Goal: Task Accomplishment & Management: Manage account settings

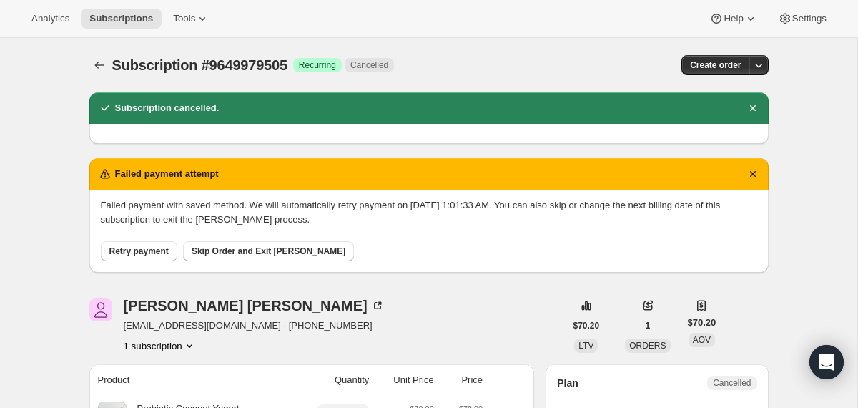
click at [102, 76] on div "Subscription #9649979505. This page is ready Subscription #9649979505 Success R…" at bounding box center [429, 65] width 680 height 54
click at [99, 69] on icon "Subscriptions" at bounding box center [99, 65] width 14 height 14
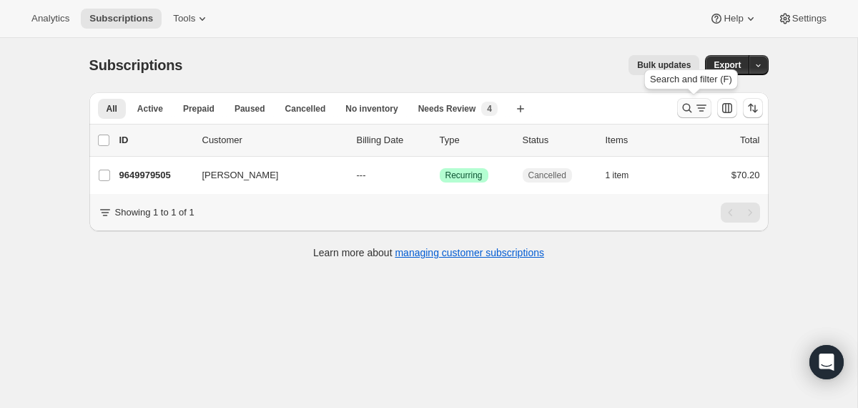
click at [687, 107] on icon "Search and filter results" at bounding box center [687, 108] width 14 height 14
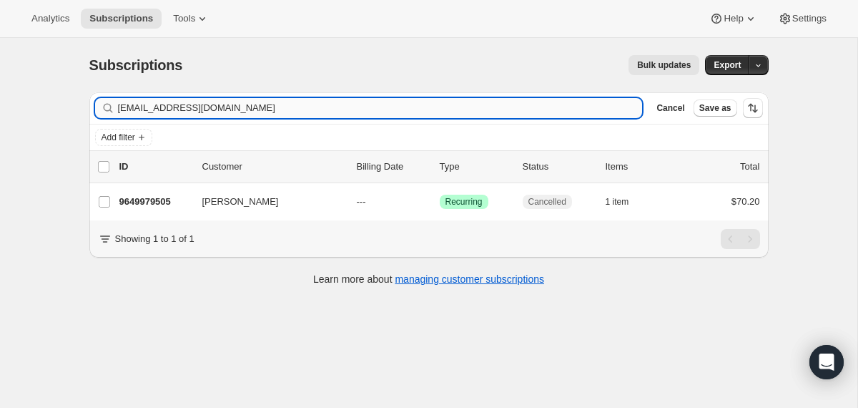
click at [538, 110] on input "[EMAIL_ADDRESS][DOMAIN_NAME]" at bounding box center [380, 108] width 525 height 20
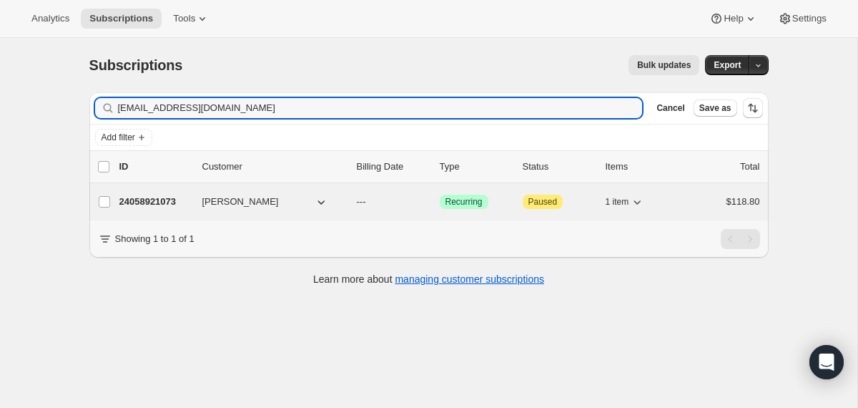
type input "[EMAIL_ADDRESS][DOMAIN_NAME]"
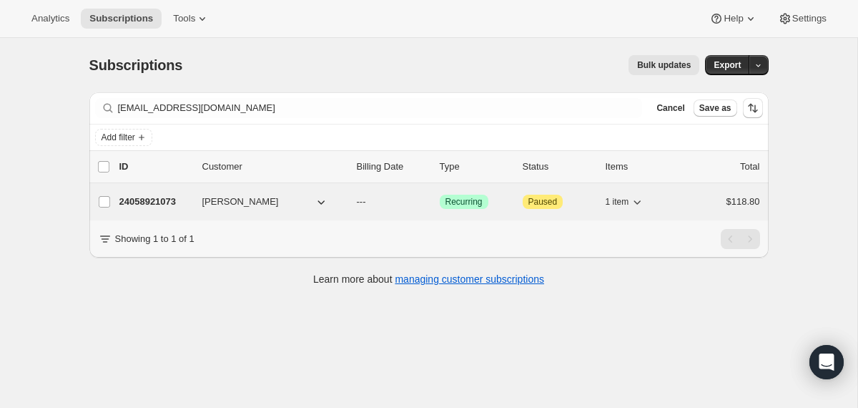
click at [350, 201] on div "24058921073 [PERSON_NAME] --- Success Recurring Attention Paused 1 item $118.80" at bounding box center [439, 202] width 641 height 20
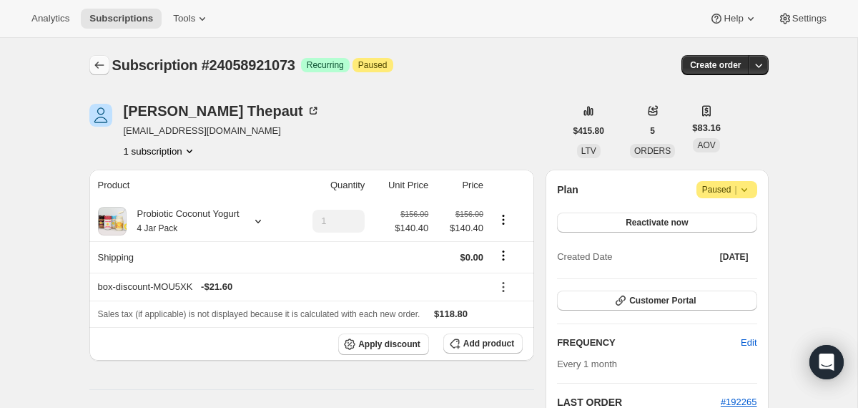
click at [97, 62] on icon "Subscriptions" at bounding box center [98, 65] width 9 height 7
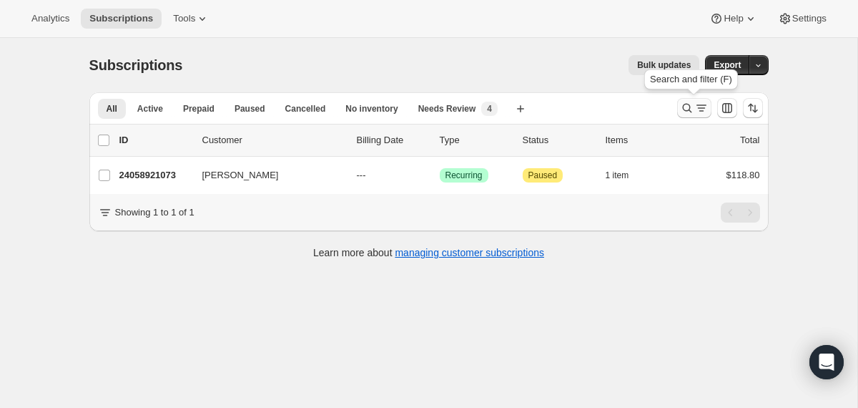
click at [687, 108] on icon "Search and filter results" at bounding box center [687, 108] width 14 height 14
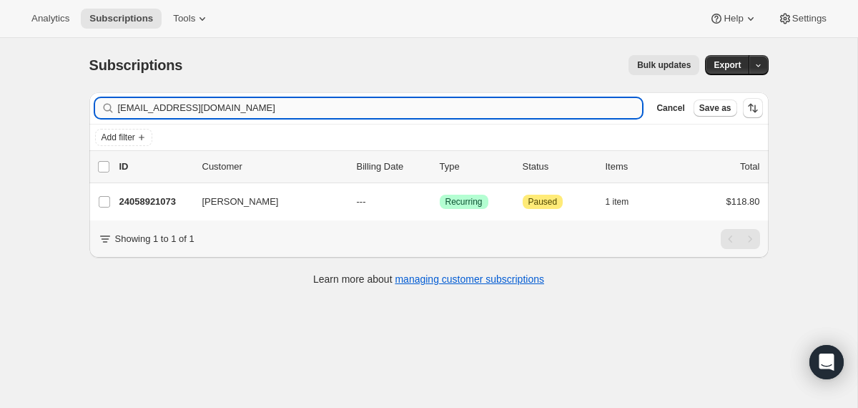
click at [437, 112] on input "[EMAIL_ADDRESS][DOMAIN_NAME]" at bounding box center [380, 108] width 525 height 20
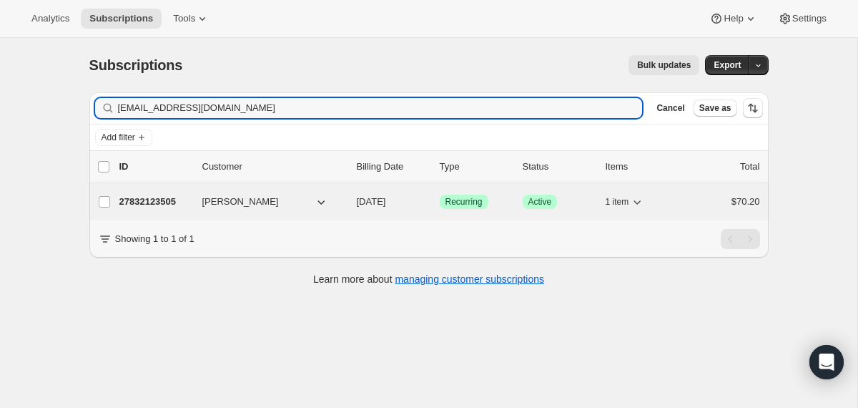
type input "[EMAIL_ADDRESS][DOMAIN_NAME]"
click at [351, 202] on div "27832123505 [PERSON_NAME] [DATE] Success Recurring Success Active 1 item $70.20" at bounding box center [439, 202] width 641 height 20
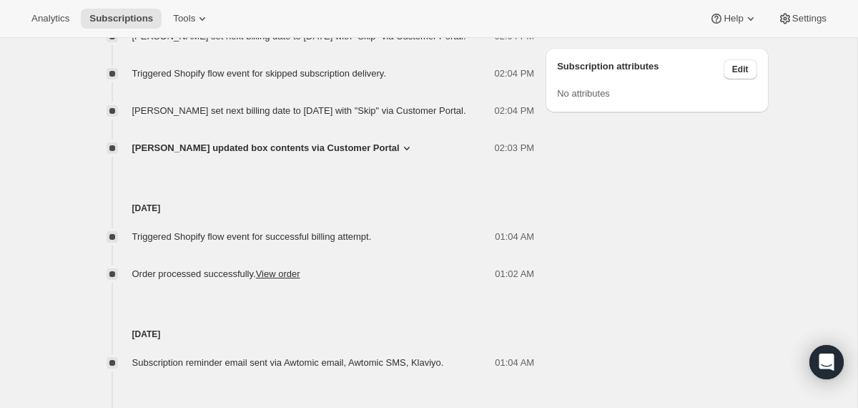
scroll to position [971, 0]
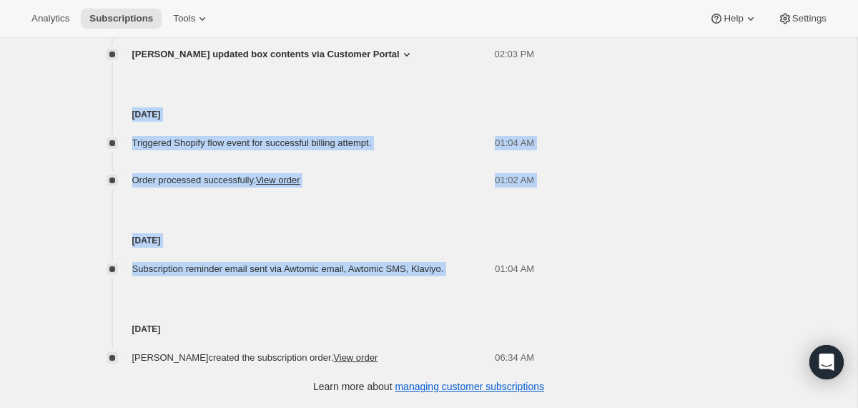
drag, startPoint x: 484, startPoint y: 320, endPoint x: 469, endPoint y: 124, distance: 196.6
click at [469, 124] on div "[DATE] Swapped Pineapple Upside Down Cake for Harvest Strawberry via Shopify Fl…" at bounding box center [312, 24] width 446 height 681
copy div "[DATE] Triggered Shopify flow event for successful billing attempt. 01:04 AM Or…"
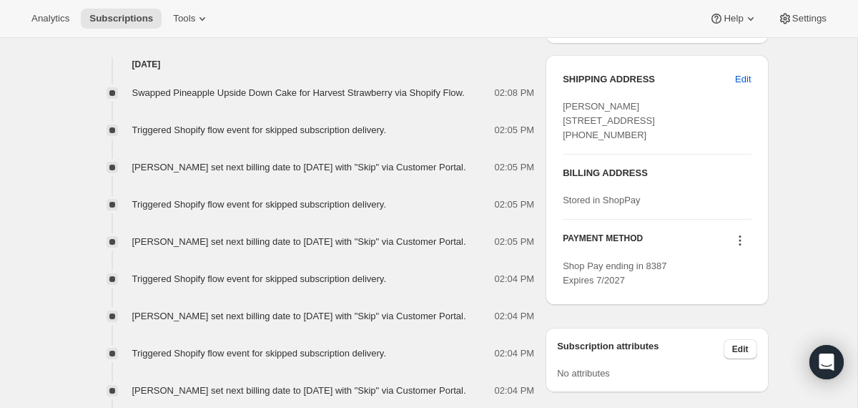
scroll to position [0, 0]
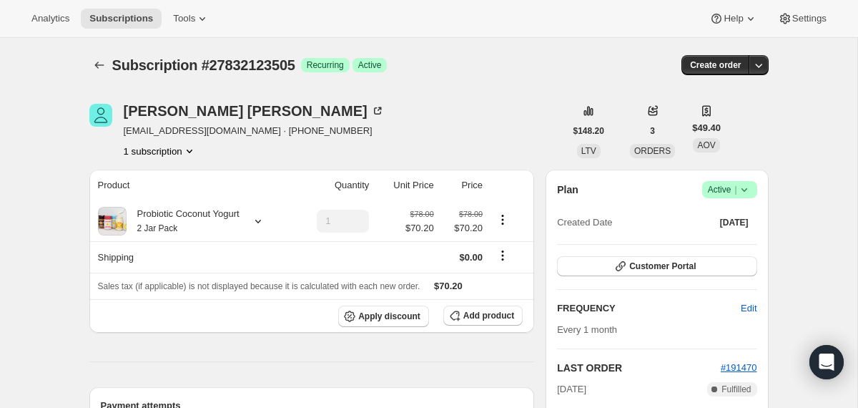
click at [746, 190] on icon at bounding box center [744, 189] width 14 height 14
click at [717, 239] on span "Cancel subscription" at bounding box center [724, 242] width 81 height 11
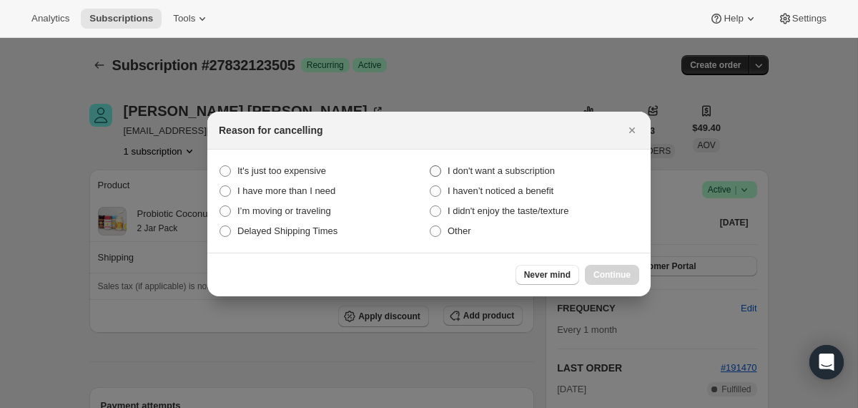
click at [523, 168] on span "I don't want a subscription" at bounding box center [501, 170] width 107 height 11
click at [431, 166] on subscription "I don't want a subscription" at bounding box center [430, 165] width 1 height 1
radio subscription "true"
click at [600, 273] on span "Continue" at bounding box center [612, 274] width 37 height 11
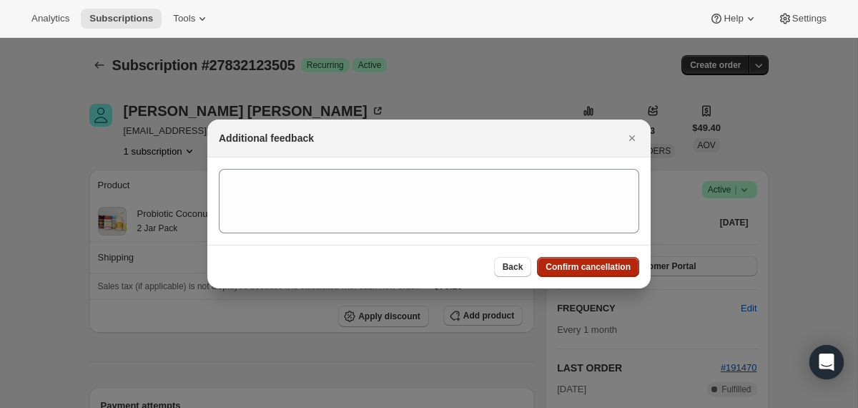
click at [598, 268] on span "Confirm cancellation" at bounding box center [588, 266] width 85 height 11
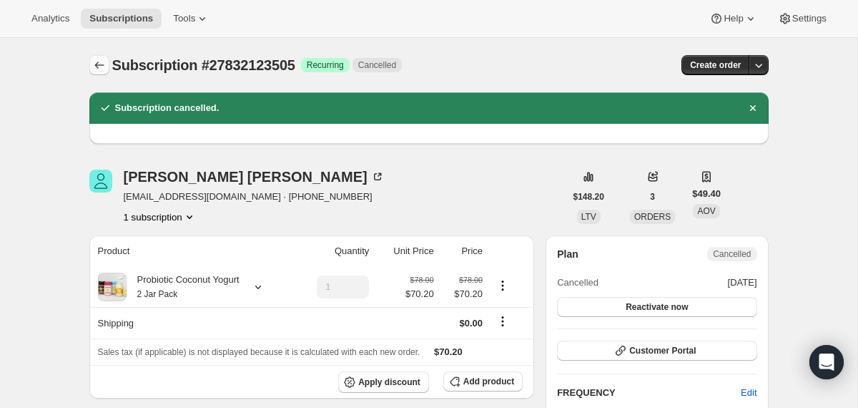
click at [92, 69] on icon "Subscriptions" at bounding box center [99, 65] width 14 height 14
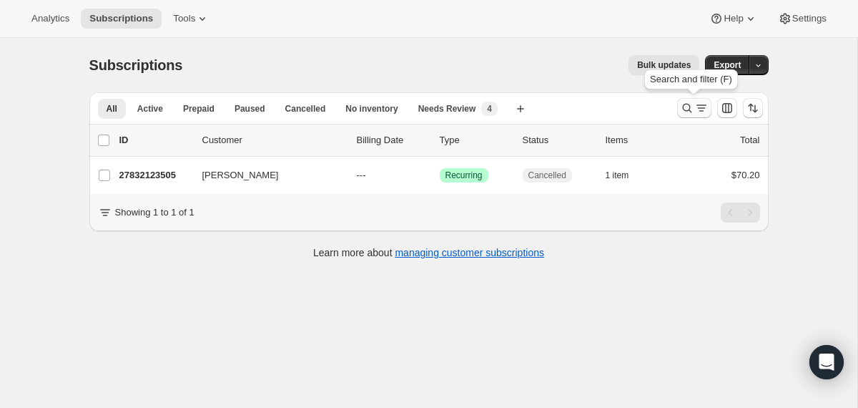
click at [678, 107] on button "Search and filter results" at bounding box center [694, 108] width 34 height 20
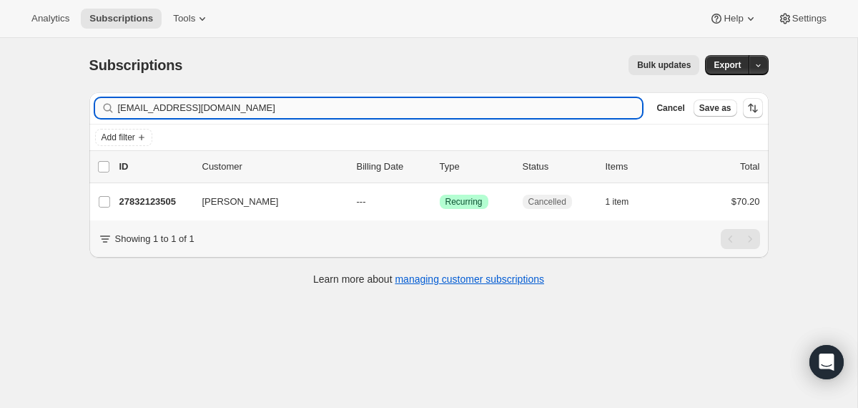
click at [494, 106] on input "[EMAIL_ADDRESS][DOMAIN_NAME]" at bounding box center [380, 108] width 525 height 20
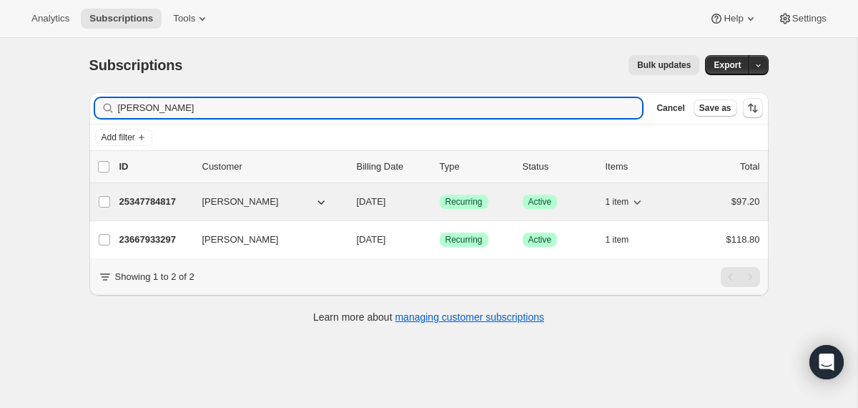
type input "[PERSON_NAME]"
click at [356, 201] on div "25347784817 [PERSON_NAME] [DATE] Success Recurring Success Active 1 item $97.20" at bounding box center [439, 202] width 641 height 20
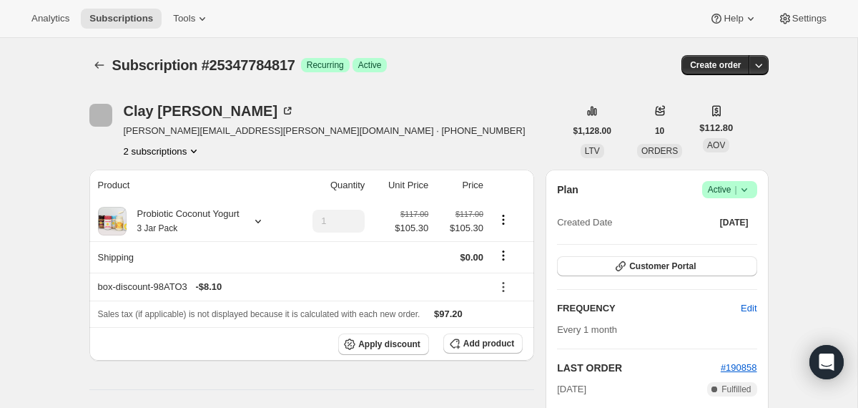
click at [747, 189] on icon at bounding box center [744, 189] width 14 height 14
click at [722, 242] on span "Cancel subscription" at bounding box center [724, 242] width 81 height 11
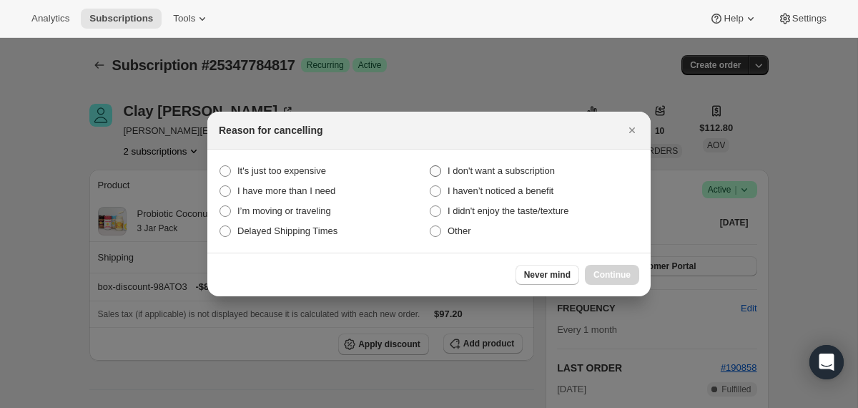
click at [514, 172] on span "I don't want a subscription" at bounding box center [501, 170] width 107 height 11
click at [431, 166] on subscription "I don't want a subscription" at bounding box center [430, 165] width 1 height 1
radio subscription "true"
click at [594, 278] on span "Continue" at bounding box center [612, 274] width 37 height 11
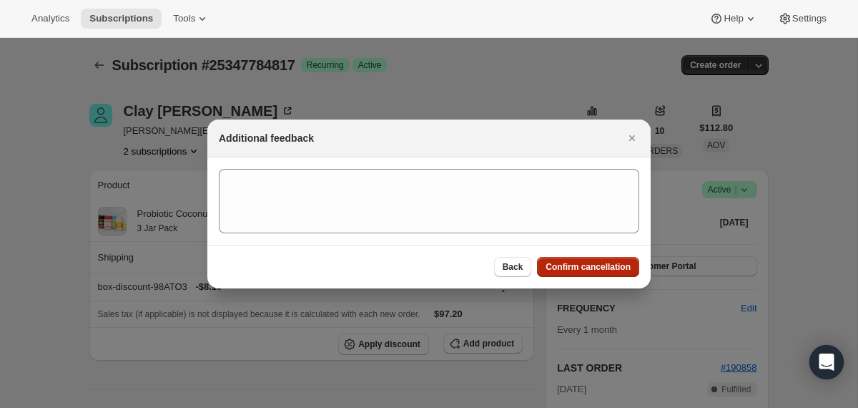
click at [594, 272] on span "Confirm cancellation" at bounding box center [588, 266] width 85 height 11
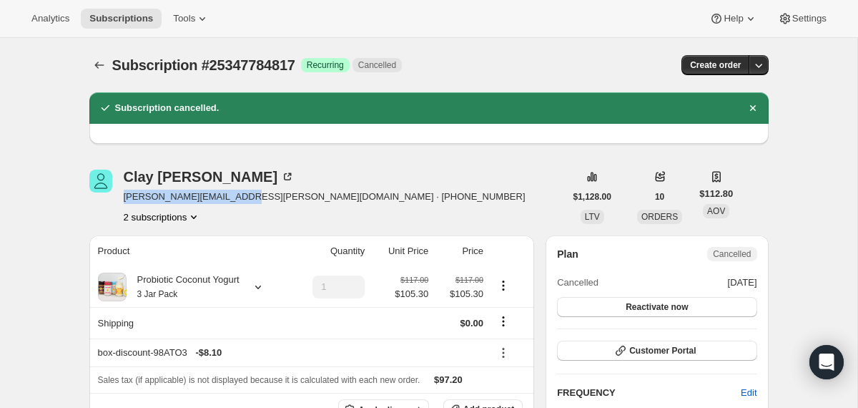
drag, startPoint x: 240, startPoint y: 196, endPoint x: 125, endPoint y: 196, distance: 114.4
click at [125, 196] on span "[PERSON_NAME][EMAIL_ADDRESS][PERSON_NAME][DOMAIN_NAME] · [PHONE_NUMBER]" at bounding box center [325, 197] width 402 height 14
copy span "[PERSON_NAME][EMAIL_ADDRESS][PERSON_NAME][DOMAIN_NAME]"
click at [92, 62] on icon "Subscriptions" at bounding box center [99, 65] width 14 height 14
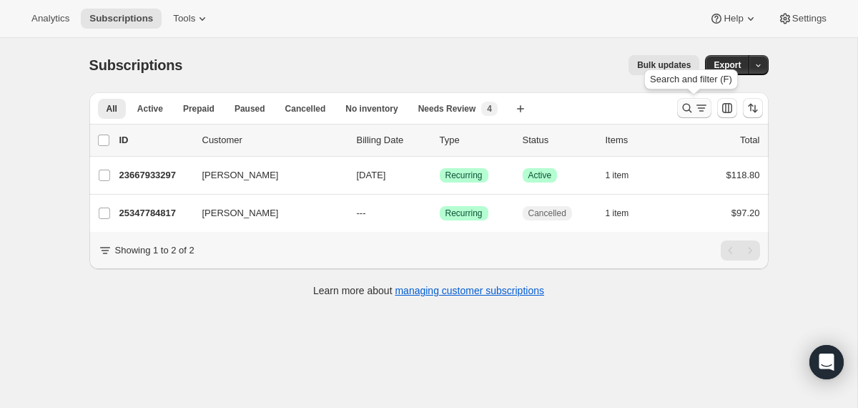
click at [680, 110] on icon "Search and filter results" at bounding box center [687, 108] width 14 height 14
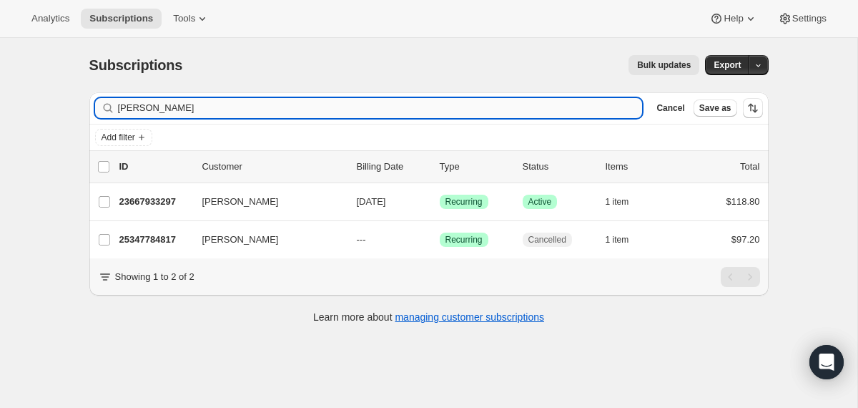
click at [538, 108] on input "[PERSON_NAME]" at bounding box center [380, 108] width 525 height 20
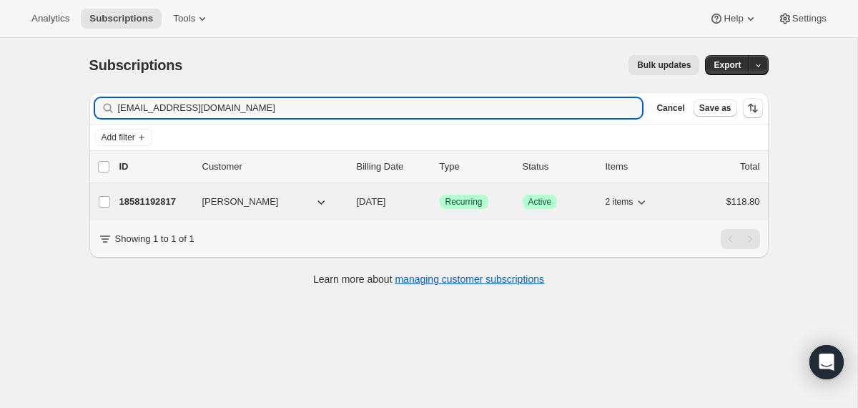
type input "[EMAIL_ADDRESS][DOMAIN_NAME]"
click at [350, 207] on div "18581192817 [PERSON_NAME] [DATE] Success Recurring Success Active 2 items $118.…" at bounding box center [439, 202] width 641 height 20
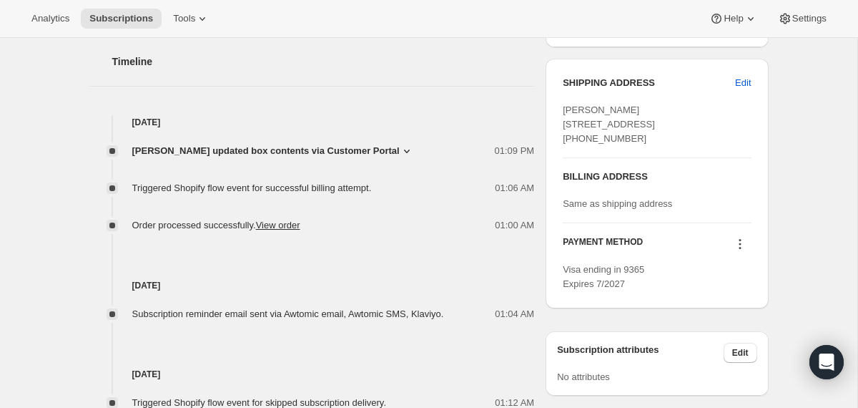
scroll to position [544, 0]
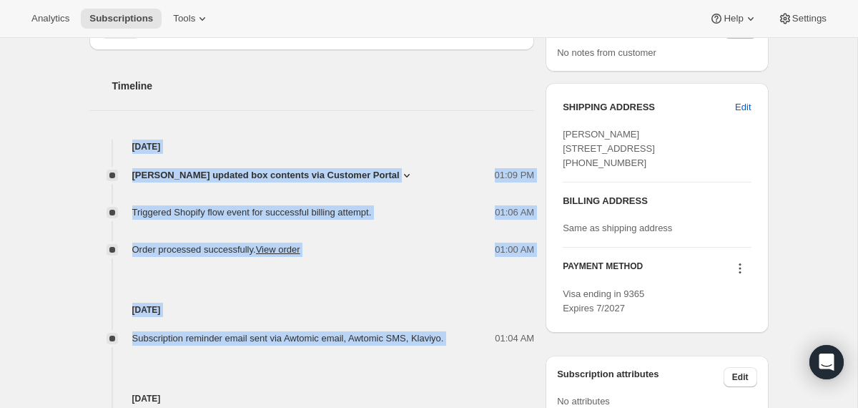
drag, startPoint x: 479, startPoint y: 343, endPoint x: 383, endPoint y: 124, distance: 238.6
copy div "[DATE] [PERSON_NAME] updated box contents via Customer Portal 01:09 PM New box …"
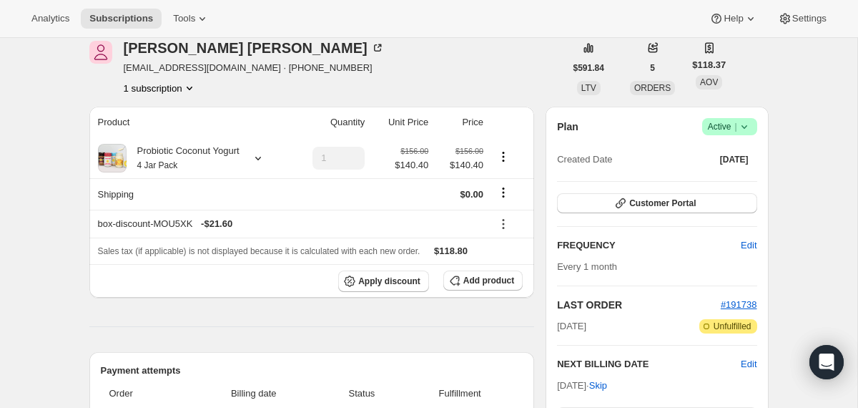
scroll to position [0, 0]
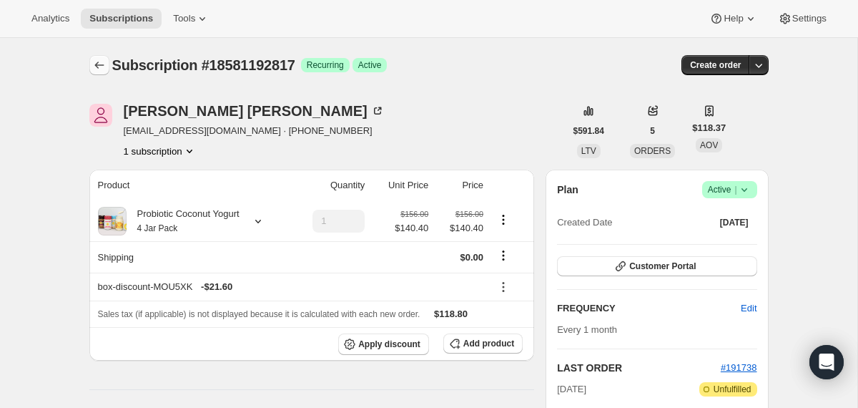
click at [101, 62] on icon "Subscriptions" at bounding box center [99, 65] width 14 height 14
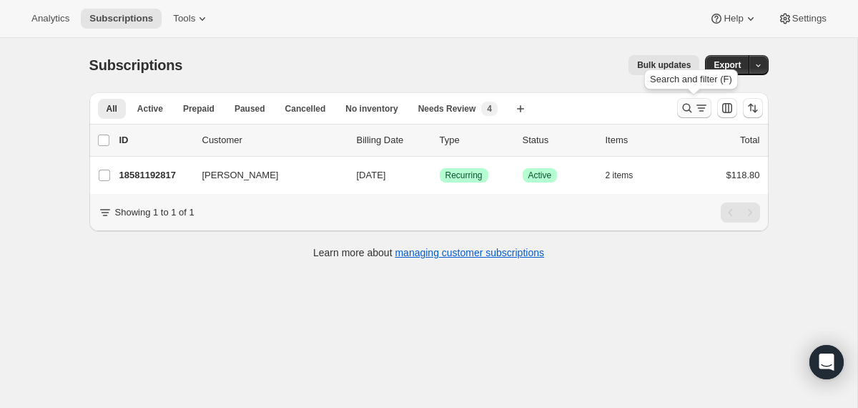
click at [687, 107] on icon "Search and filter results" at bounding box center [687, 108] width 14 height 14
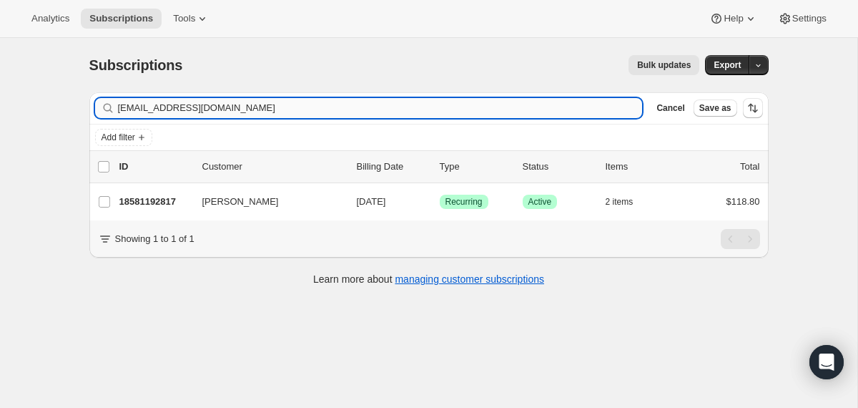
click at [487, 109] on input "[EMAIL_ADDRESS][DOMAIN_NAME]" at bounding box center [380, 108] width 525 height 20
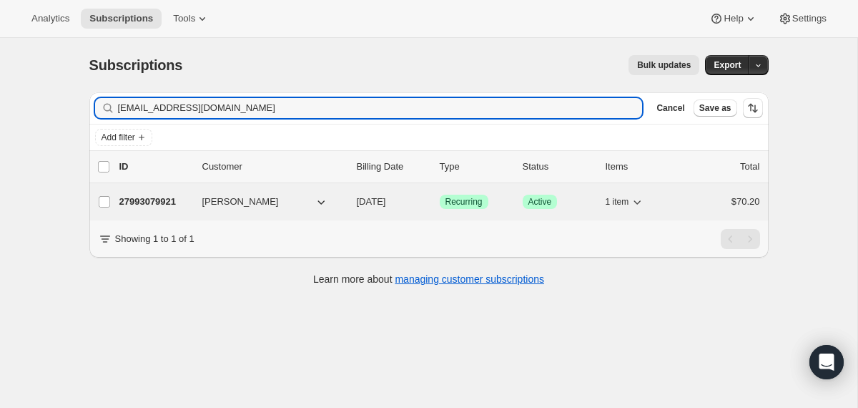
type input "[EMAIL_ADDRESS][DOMAIN_NAME]"
click at [358, 201] on span "[DATE]" at bounding box center [371, 201] width 29 height 11
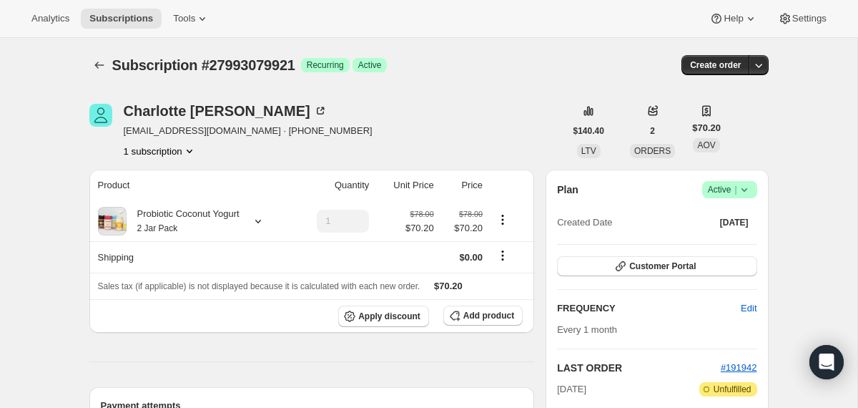
click at [742, 189] on icon at bounding box center [744, 190] width 6 height 4
click at [717, 240] on span "Cancel subscription" at bounding box center [724, 242] width 81 height 11
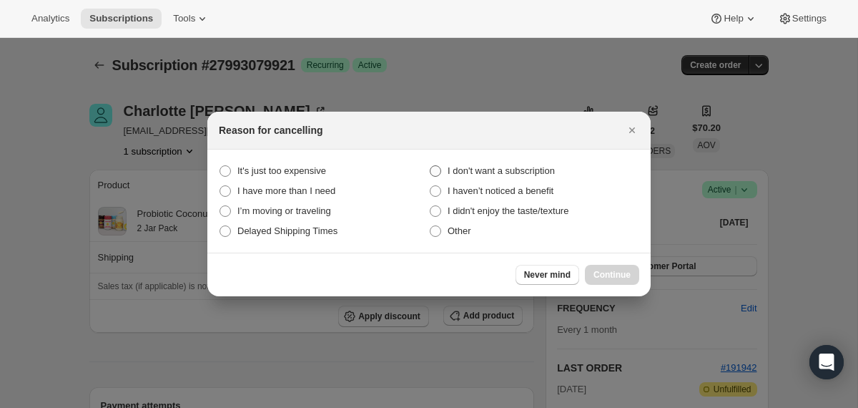
click at [551, 167] on span "I don't want a subscription" at bounding box center [501, 170] width 107 height 11
click at [431, 166] on subscription "I don't want a subscription" at bounding box center [430, 165] width 1 height 1
radio subscription "true"
click at [601, 276] on span "Continue" at bounding box center [612, 274] width 37 height 11
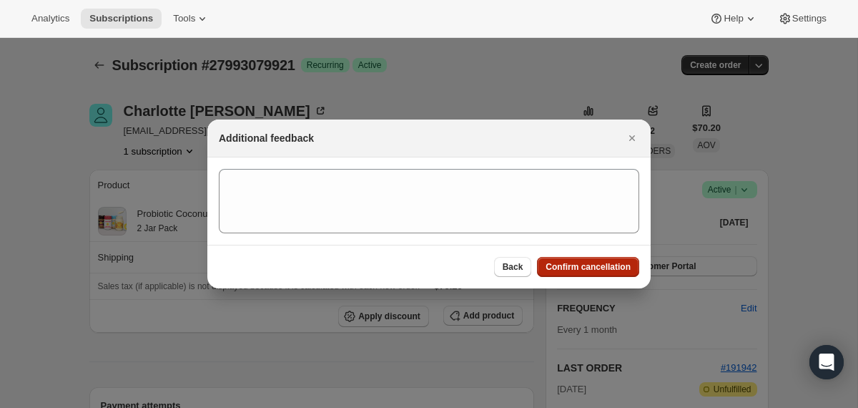
click at [595, 268] on span "Confirm cancellation" at bounding box center [588, 266] width 85 height 11
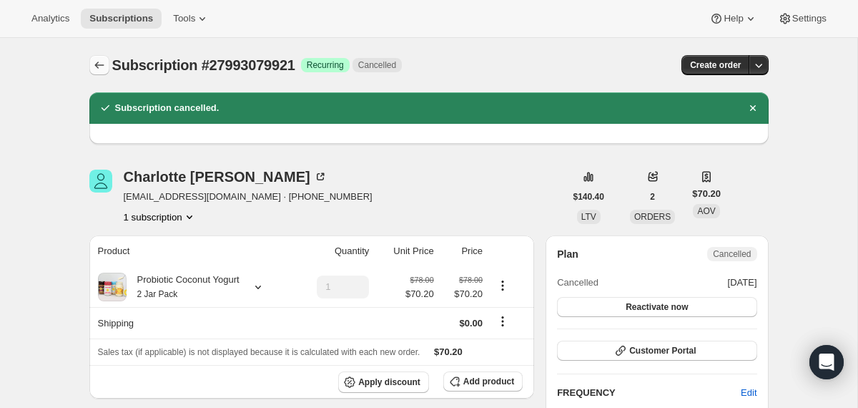
click at [104, 69] on icon "Subscriptions" at bounding box center [99, 65] width 14 height 14
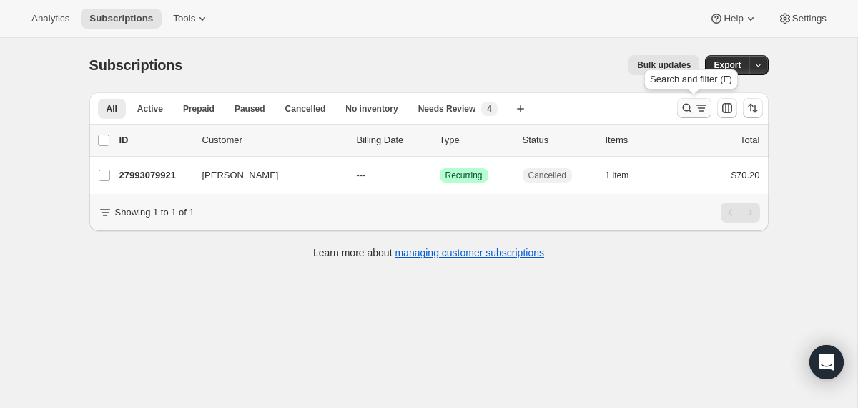
click at [682, 107] on icon "Search and filter results" at bounding box center [687, 108] width 14 height 14
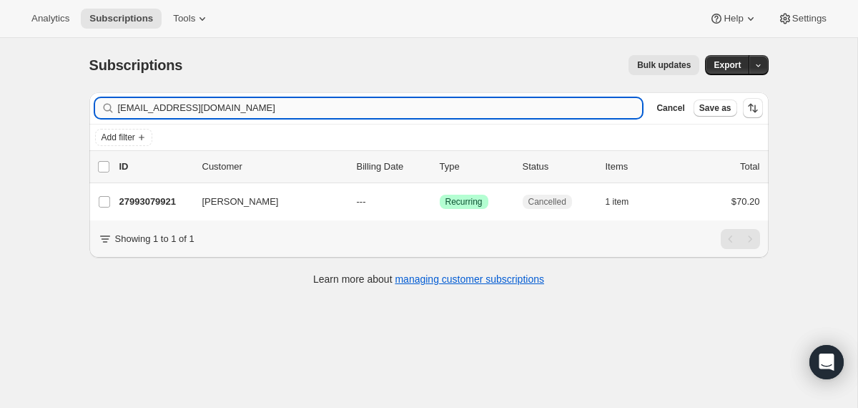
click at [505, 107] on input "[EMAIL_ADDRESS][DOMAIN_NAME]" at bounding box center [380, 108] width 525 height 20
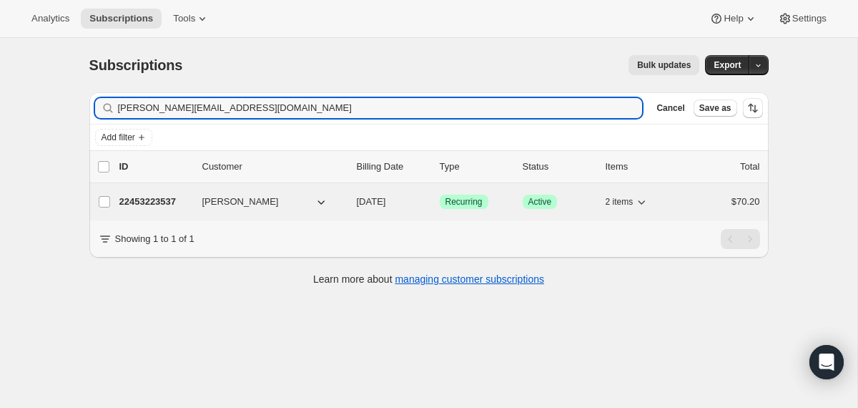
type input "[PERSON_NAME][EMAIL_ADDRESS][DOMAIN_NAME]"
click at [352, 210] on div "22453223537 [PERSON_NAME] [DATE] Success Recurring Success Active 2 items $70.20" at bounding box center [439, 202] width 641 height 20
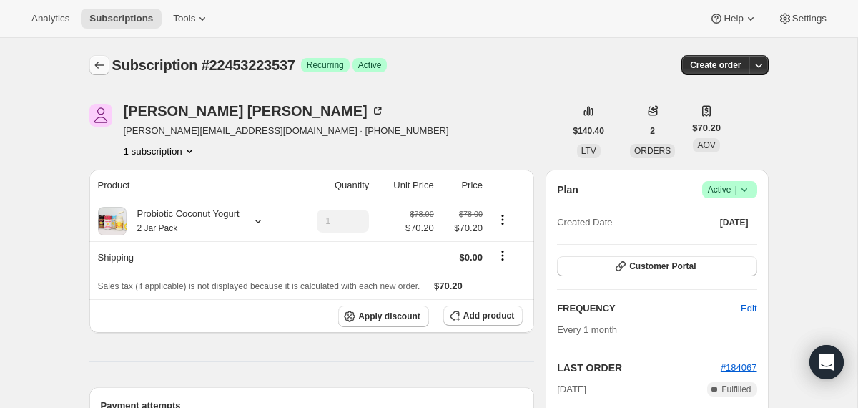
click at [106, 69] on button "Subscriptions" at bounding box center [99, 65] width 20 height 20
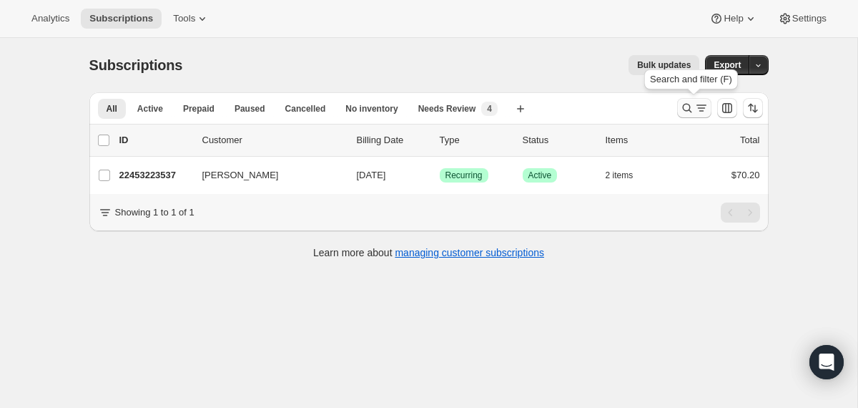
click at [685, 115] on button "Search and filter results" at bounding box center [694, 108] width 34 height 20
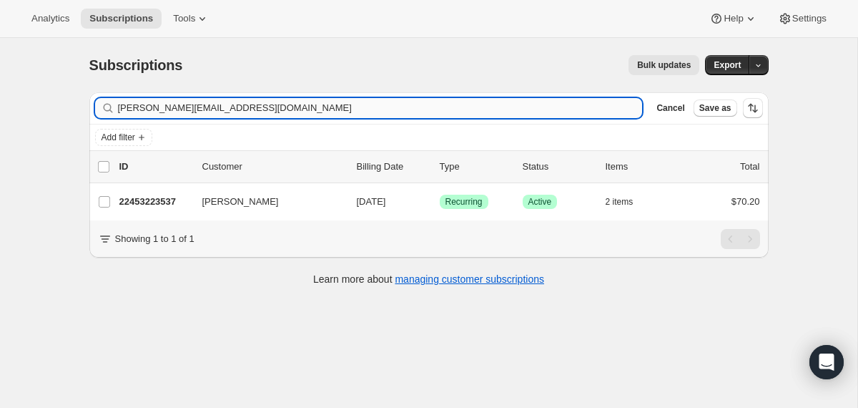
click at [556, 112] on input "[PERSON_NAME][EMAIL_ADDRESS][DOMAIN_NAME]" at bounding box center [380, 108] width 525 height 20
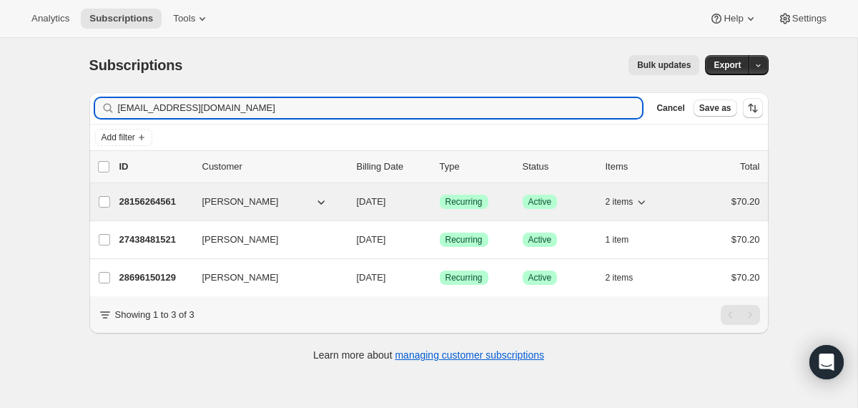
type input "[EMAIL_ADDRESS][DOMAIN_NAME]"
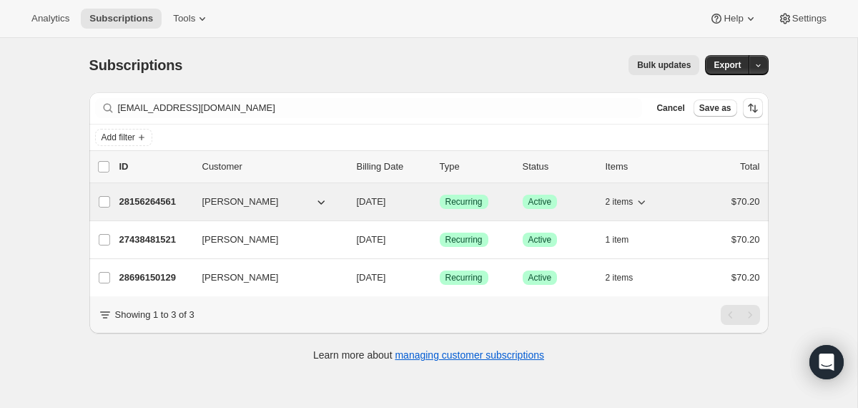
click at [353, 204] on div "28156264561 [PERSON_NAME] [DATE] Success Recurring Success Active 2 items $70.20" at bounding box center [439, 202] width 641 height 20
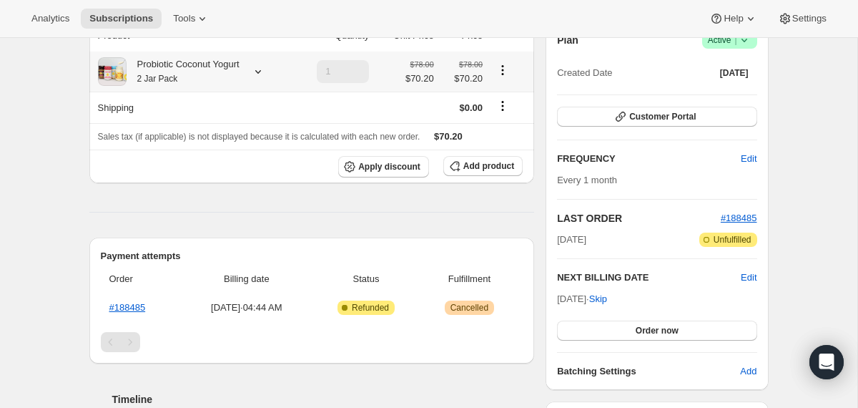
scroll to position [195, 0]
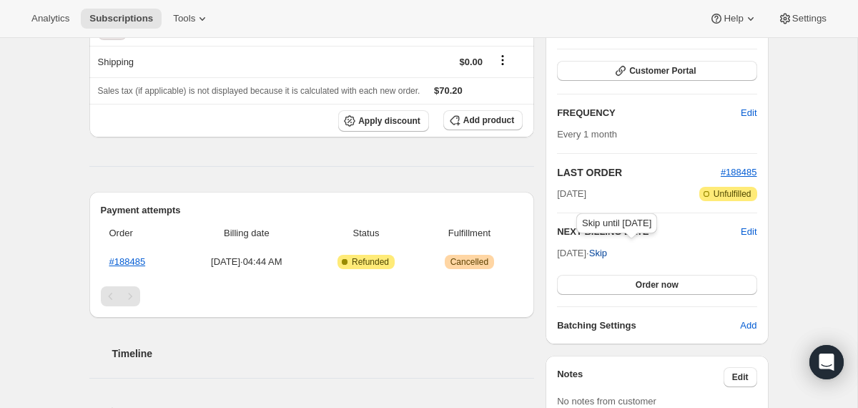
click at [607, 257] on span "Skip" at bounding box center [598, 253] width 18 height 14
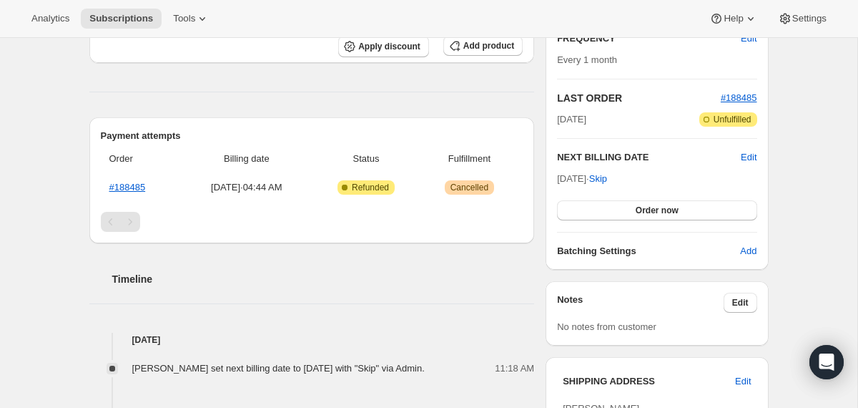
scroll to position [0, 0]
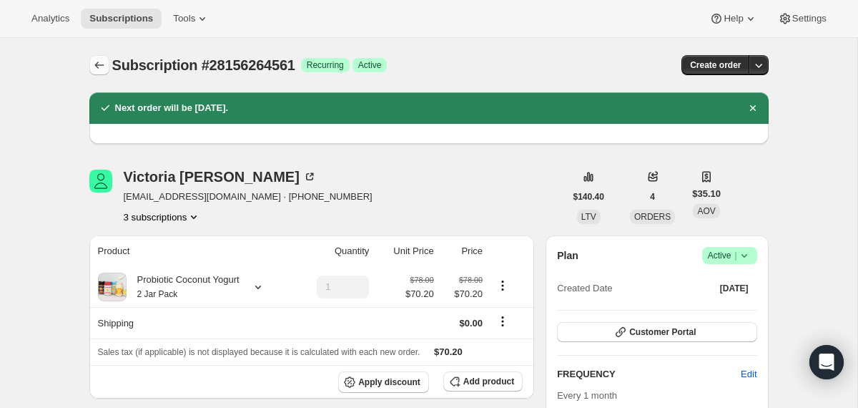
click at [96, 62] on icon "Subscriptions" at bounding box center [99, 65] width 14 height 14
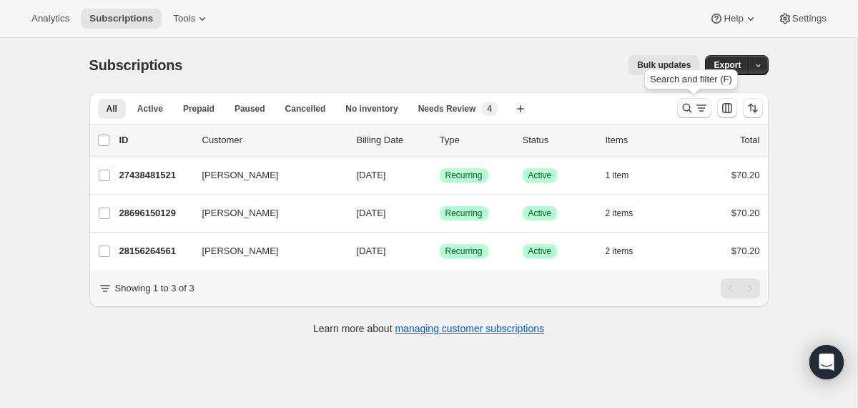
click at [685, 105] on icon "Search and filter results" at bounding box center [687, 108] width 14 height 14
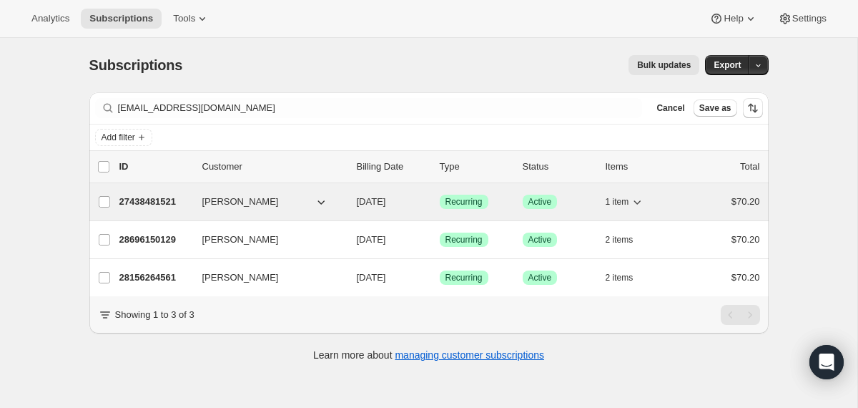
click at [347, 195] on div "27438481521 [PERSON_NAME] [DATE] Success Recurring Success Active 1 item $70.20" at bounding box center [439, 202] width 641 height 20
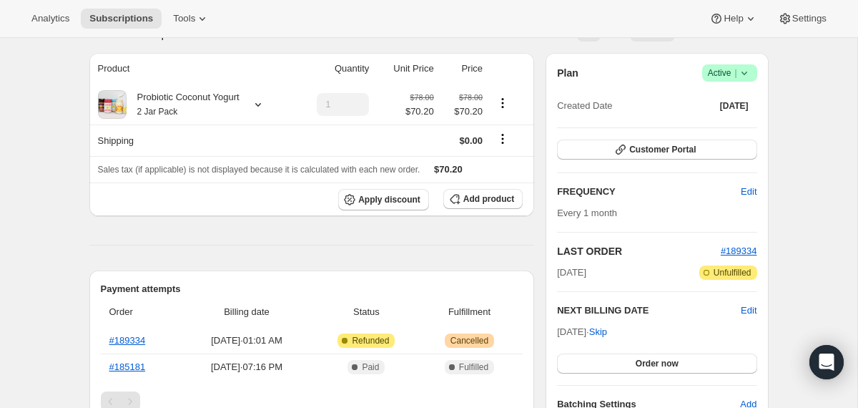
scroll to position [117, 0]
click at [607, 330] on span "Skip" at bounding box center [598, 331] width 18 height 14
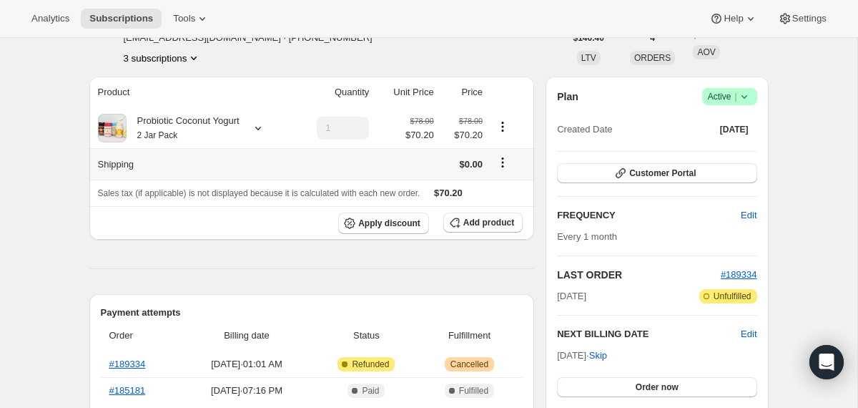
scroll to position [0, 0]
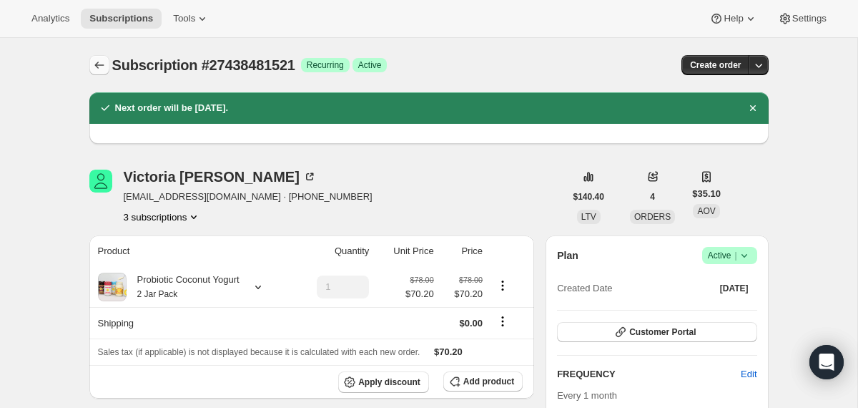
click at [107, 62] on button "Subscriptions" at bounding box center [99, 65] width 20 height 20
